Goal: Task Accomplishment & Management: Use online tool/utility

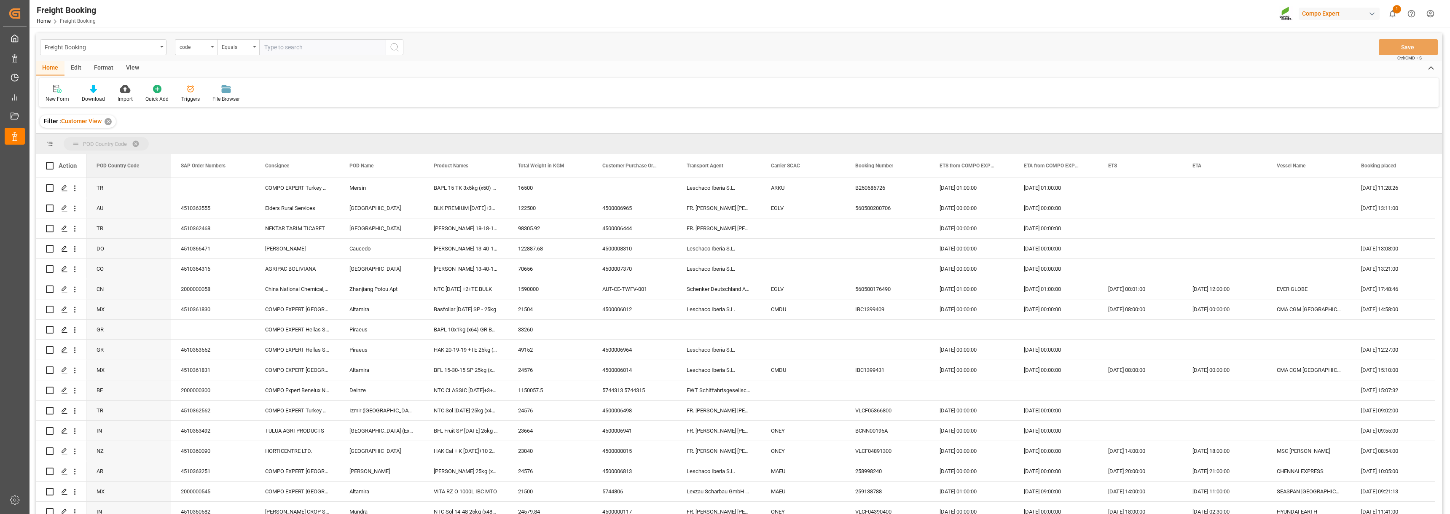
drag, startPoint x: 113, startPoint y: 168, endPoint x: 116, endPoint y: 148, distance: 19.6
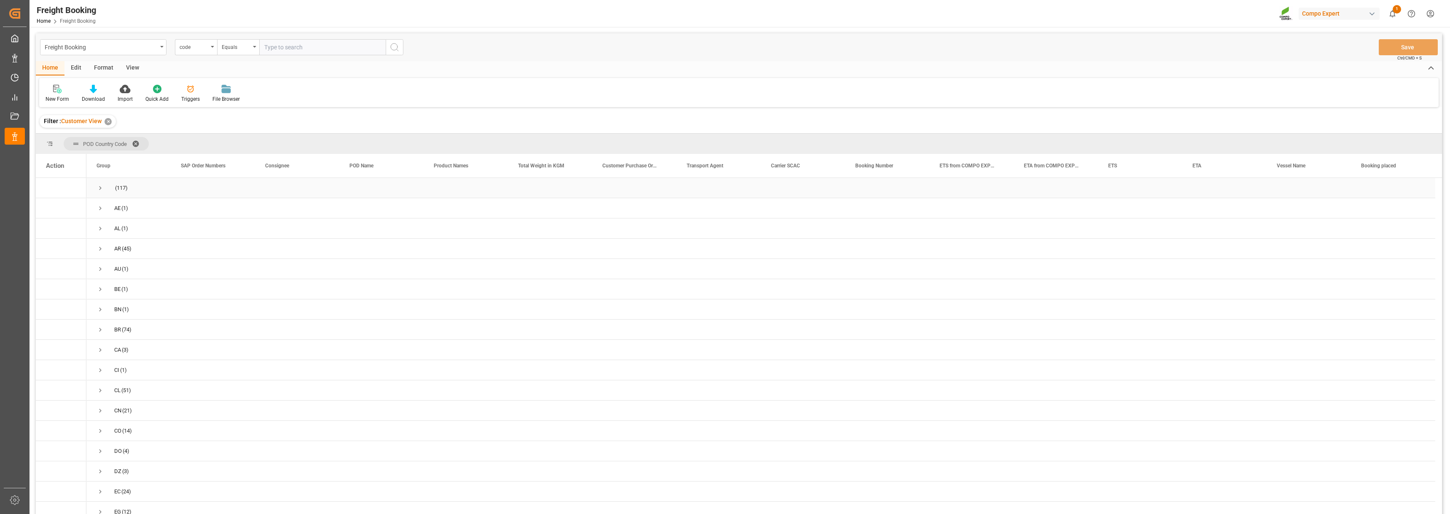
click at [99, 186] on span "Press SPACE to select this row." at bounding box center [101, 188] width 8 height 8
